Goal: Task Accomplishment & Management: Manage account settings

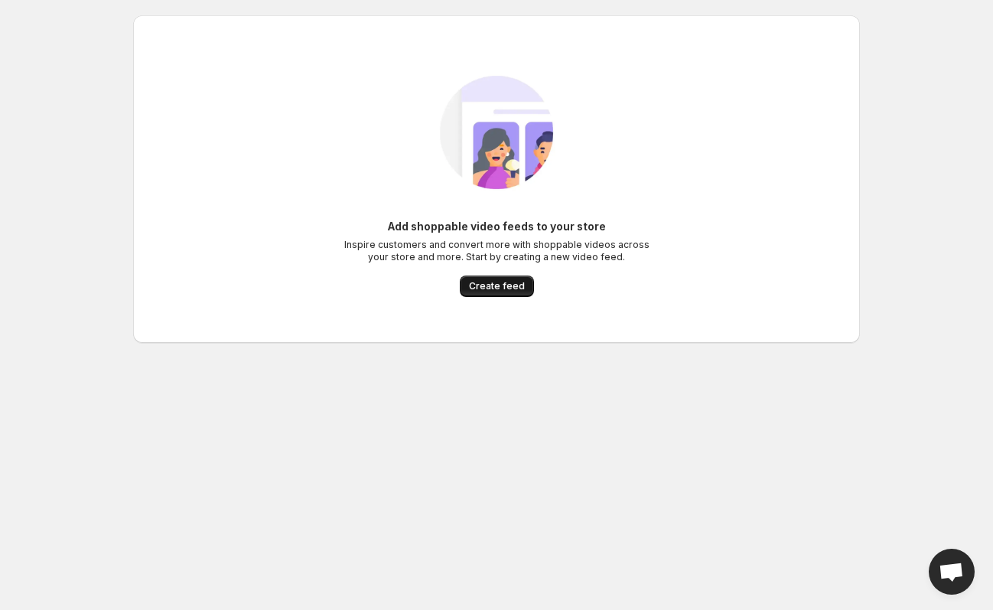
click at [499, 290] on span "Create feed" at bounding box center [497, 286] width 56 height 12
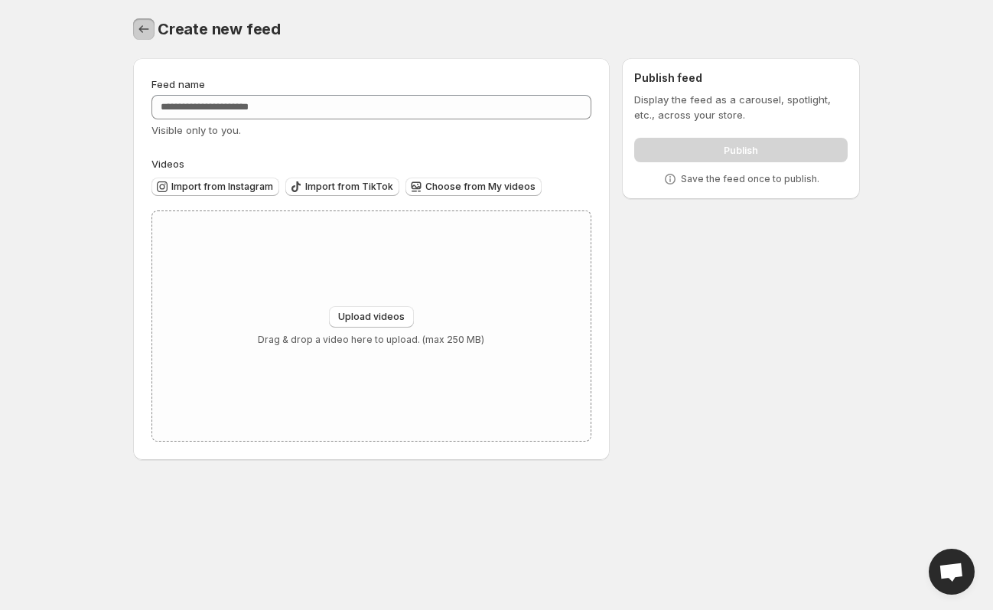
click at [141, 32] on icon "Settings" at bounding box center [143, 28] width 15 height 15
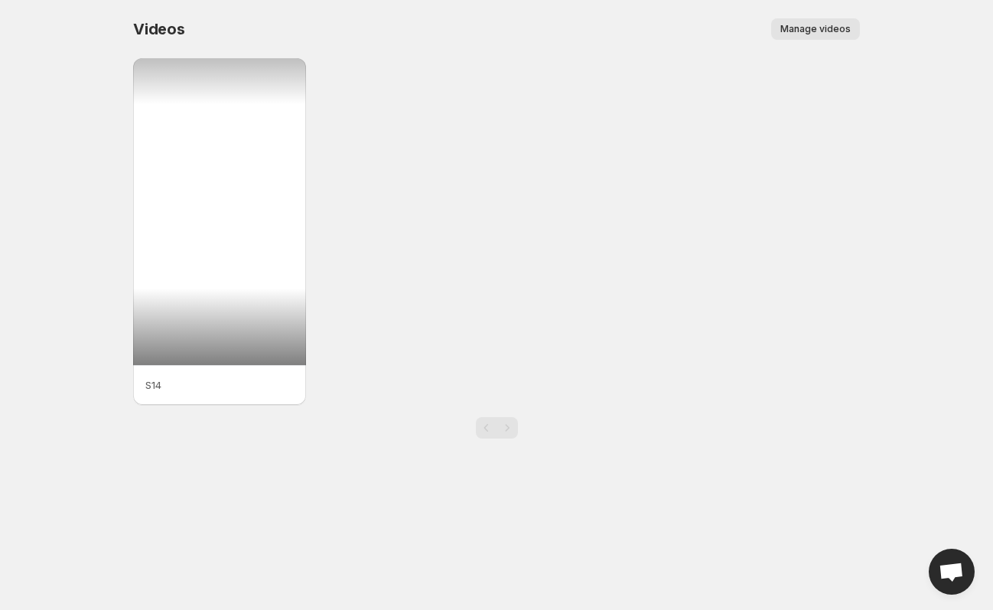
drag, startPoint x: 231, startPoint y: 250, endPoint x: 831, endPoint y: 28, distance: 639.6
click at [831, 28] on span "Manage videos" at bounding box center [815, 29] width 70 height 12
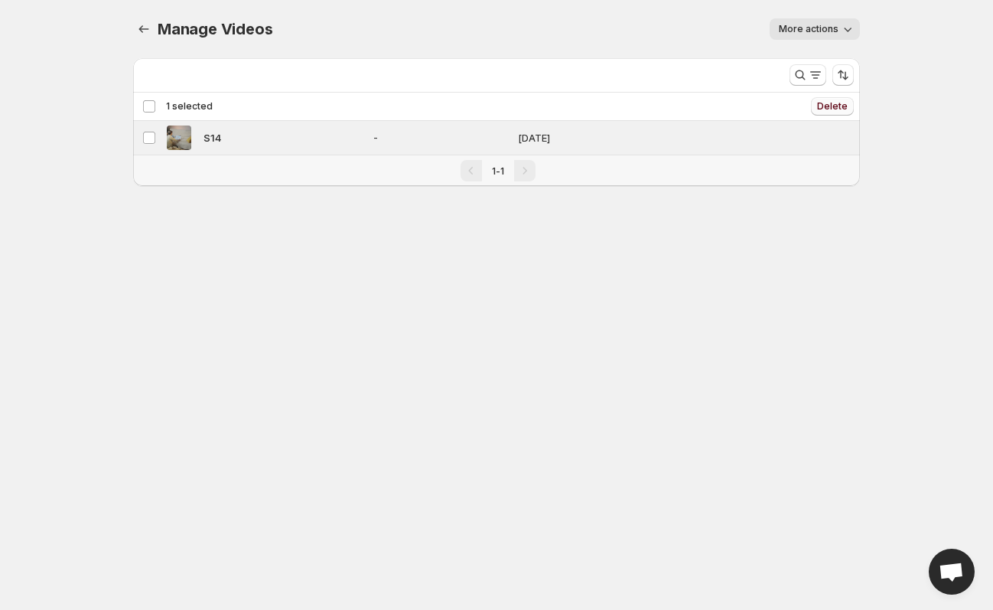
click at [821, 107] on span "Delete" at bounding box center [832, 106] width 31 height 12
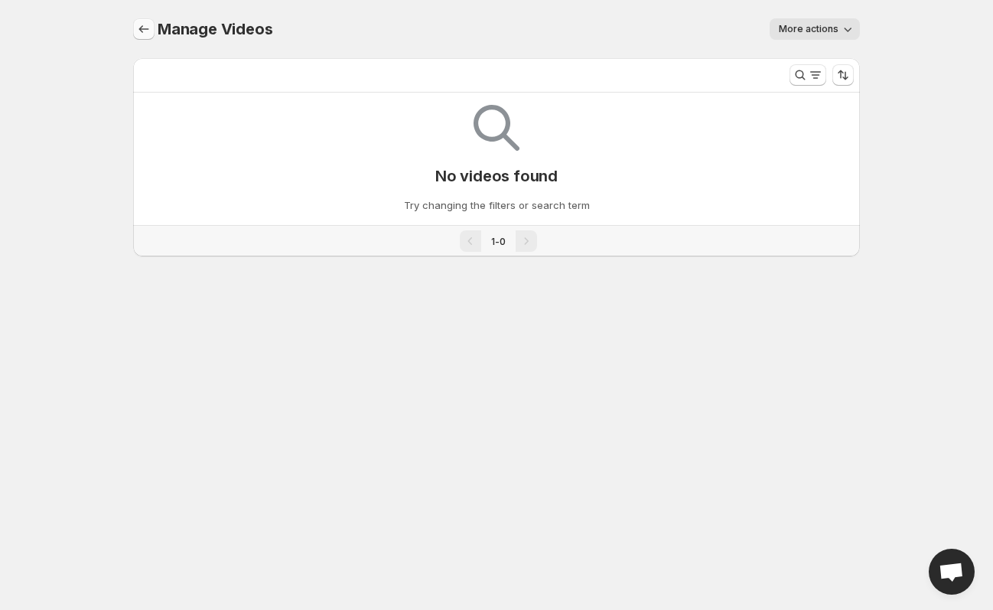
click at [145, 32] on icon "Manage Videos" at bounding box center [143, 28] width 15 height 15
